Goal: Task Accomplishment & Management: Use online tool/utility

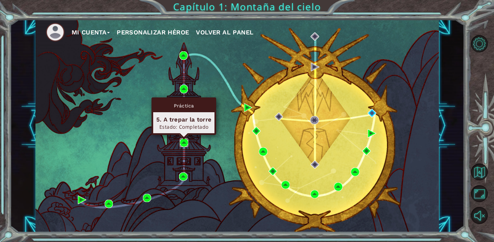
click at [184, 142] on img at bounding box center [184, 142] width 9 height 9
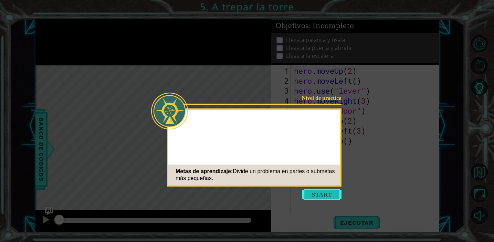
click at [324, 198] on button "Start" at bounding box center [321, 194] width 39 height 11
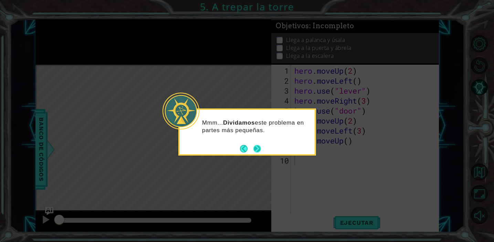
click at [254, 148] on button "Next" at bounding box center [256, 148] width 11 height 11
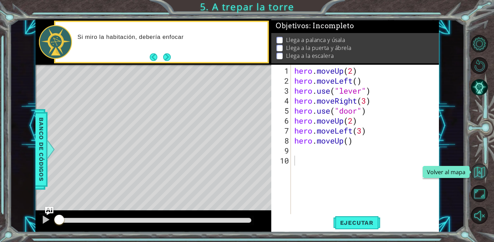
click at [479, 176] on button "Volver al mapa" at bounding box center [479, 171] width 17 height 17
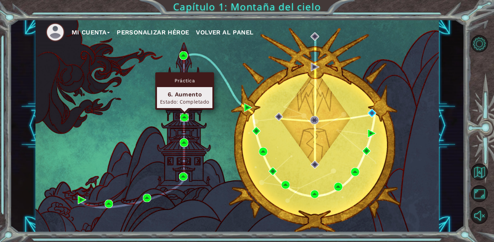
click at [184, 117] on img at bounding box center [184, 117] width 9 height 9
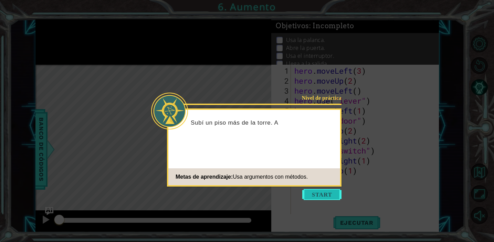
click at [321, 195] on button "Start" at bounding box center [321, 194] width 39 height 11
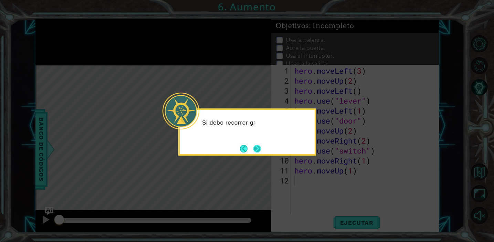
click at [262, 147] on button "Next" at bounding box center [257, 148] width 10 height 10
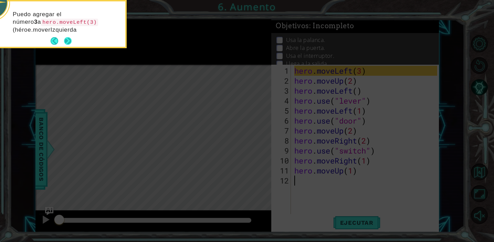
click at [71, 37] on button "Next" at bounding box center [68, 41] width 8 height 8
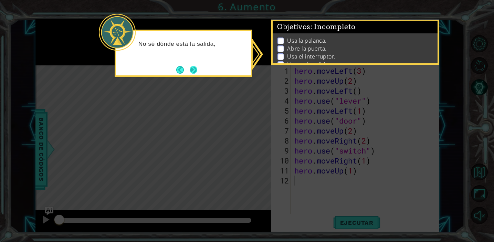
click at [196, 69] on button "Next" at bounding box center [193, 70] width 12 height 12
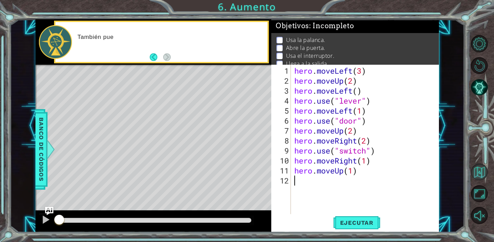
click at [477, 170] on button "Volver al mapa" at bounding box center [479, 171] width 17 height 17
